Goal: Find contact information: Find contact information

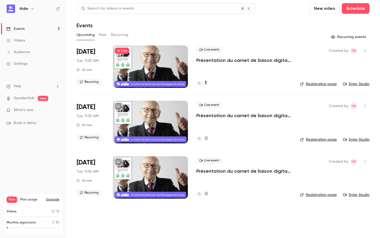
click at [156, 65] on div at bounding box center [150, 66] width 75 height 42
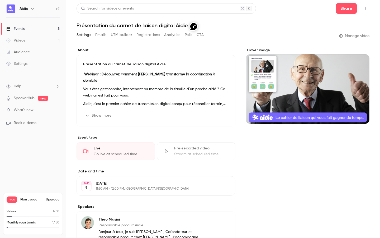
click at [20, 51] on div "Audience" at bounding box center [17, 51] width 23 height 5
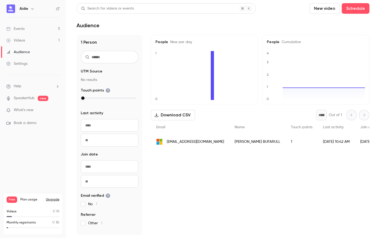
click at [196, 142] on span "[EMAIL_ADDRESS][DOMAIN_NAME]" at bounding box center [195, 142] width 57 height 6
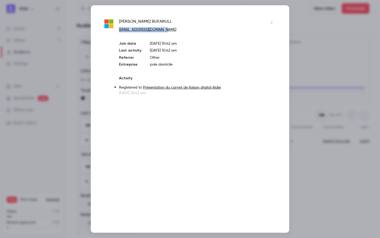
copy link "[EMAIL_ADDRESS][DOMAIN_NAME]"
drag, startPoint x: 144, startPoint y: 19, endPoint x: 117, endPoint y: 19, distance: 26.9
click at [117, 19] on div "[PERSON_NAME] [EMAIL_ADDRESS][DOMAIN_NAME] Join date [DATE] 10:42 am Last activ…" at bounding box center [190, 56] width 172 height 77
copy span "[PERSON_NAME]"
